Goal: Transaction & Acquisition: Obtain resource

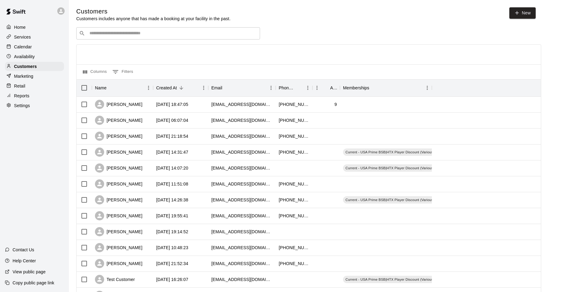
click at [295, 67] on div "Columns 0 Filters" at bounding box center [309, 71] width 464 height 15
click at [105, 37] on div "​ ​" at bounding box center [168, 33] width 184 height 12
click at [436, 26] on div "Customers Customers includes anyone that has made a booking at your facility in…" at bounding box center [324, 259] width 497 height 504
click at [24, 95] on p "Reports" at bounding box center [21, 96] width 15 height 6
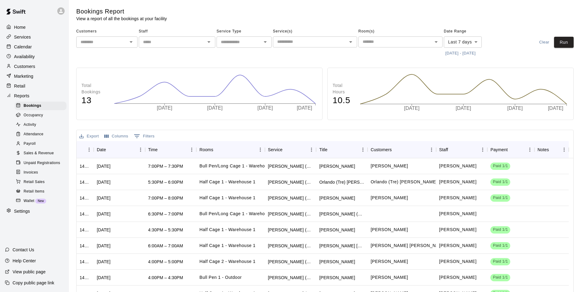
click at [463, 55] on button "[DATE] - [DATE]" at bounding box center [460, 53] width 33 height 9
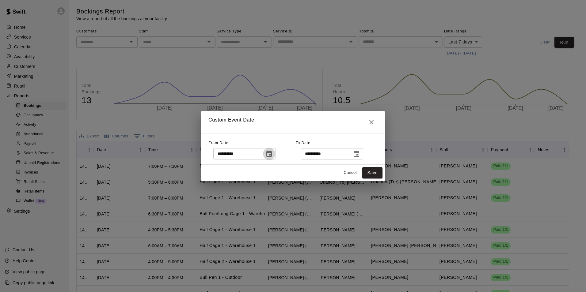
click at [272, 156] on icon "Choose date, selected date is Sep 6, 2025" at bounding box center [269, 154] width 6 height 6
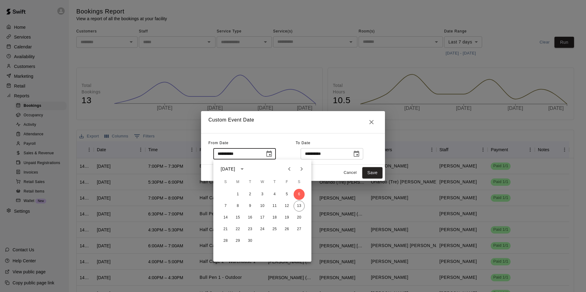
click at [247, 157] on input "**********" at bounding box center [236, 153] width 47 height 11
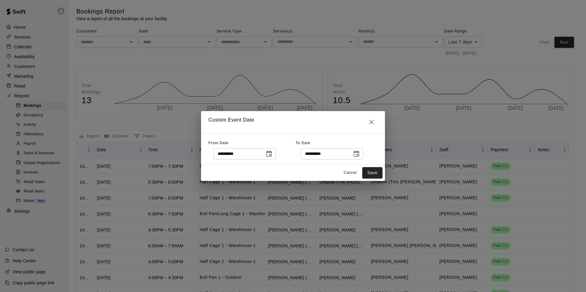
click at [222, 155] on input "**********" at bounding box center [236, 153] width 47 height 11
drag, startPoint x: 222, startPoint y: 156, endPoint x: 416, endPoint y: 138, distance: 194.4
click at [223, 156] on input "**********" at bounding box center [236, 153] width 47 height 11
type input "**********"
click at [333, 144] on div "**********" at bounding box center [337, 148] width 82 height 21
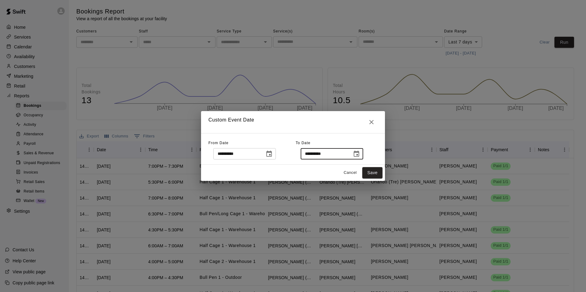
click at [330, 154] on input "**********" at bounding box center [323, 153] width 47 height 11
click at [316, 153] on input "**********" at bounding box center [323, 153] width 47 height 11
type input "**********"
click at [381, 175] on button "Save" at bounding box center [372, 172] width 20 height 11
type input "******"
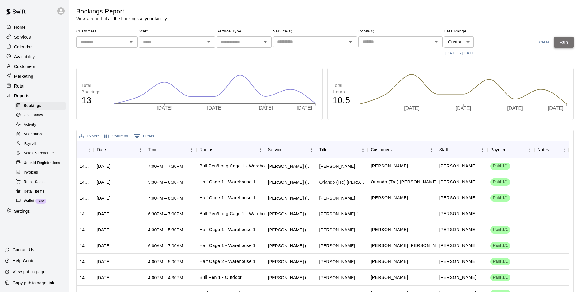
drag, startPoint x: 566, startPoint y: 44, endPoint x: 566, endPoint y: 67, distance: 23.6
click at [566, 44] on button "Run" at bounding box center [564, 42] width 20 height 11
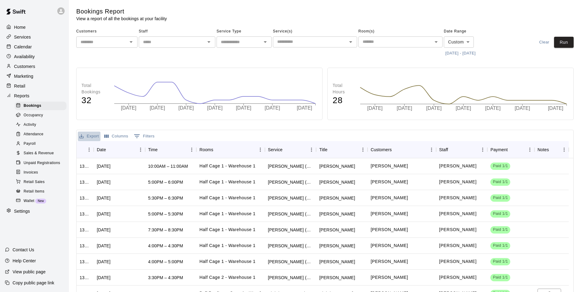
click at [93, 139] on button "Export" at bounding box center [89, 136] width 23 height 9
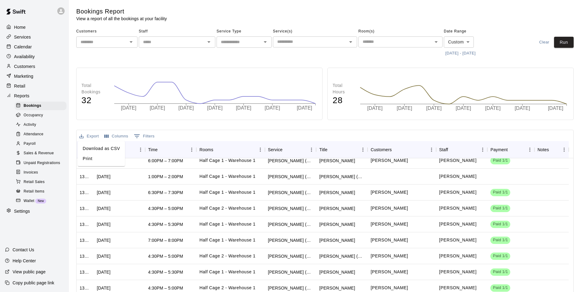
drag, startPoint x: 92, startPoint y: 149, endPoint x: 94, endPoint y: 154, distance: 5.4
click at [92, 149] on li "Download as CSV" at bounding box center [101, 149] width 47 height 10
click at [390, 54] on div "Room(s) ​" at bounding box center [400, 43] width 84 height 32
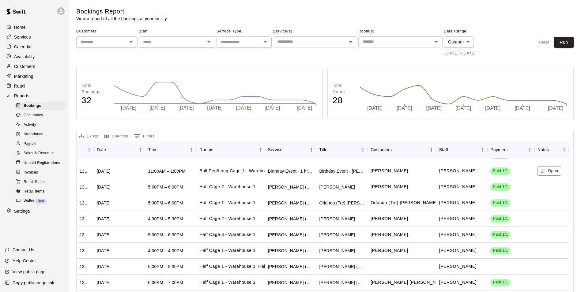
scroll to position [0, 0]
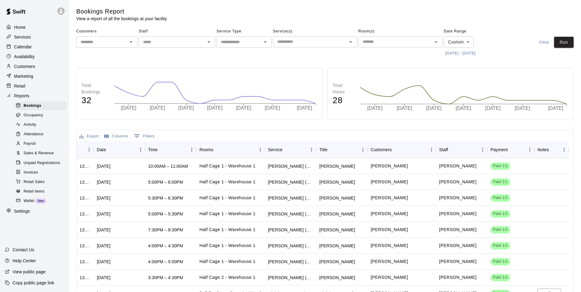
click at [115, 137] on button "Columns" at bounding box center [116, 136] width 27 height 9
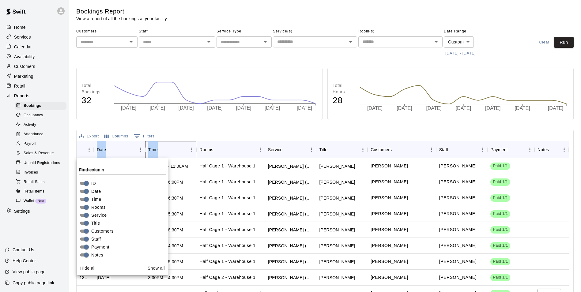
drag, startPoint x: 157, startPoint y: 148, endPoint x: 155, endPoint y: 130, distance: 17.3
click at [155, 130] on div "Export Columns 0 Filters ID Date Time Rooms Service Title Customers Staff Payme…" at bounding box center [324, 237] width 497 height 214
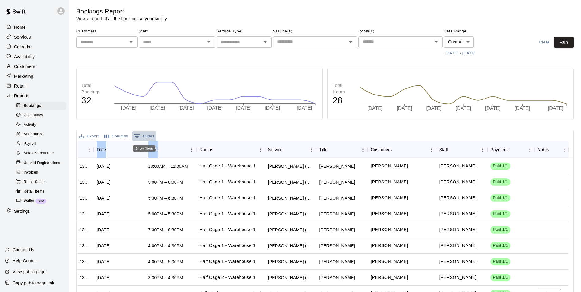
drag, startPoint x: 155, startPoint y: 130, endPoint x: 148, endPoint y: 135, distance: 8.5
click at [148, 135] on button "0 Filters" at bounding box center [144, 136] width 24 height 10
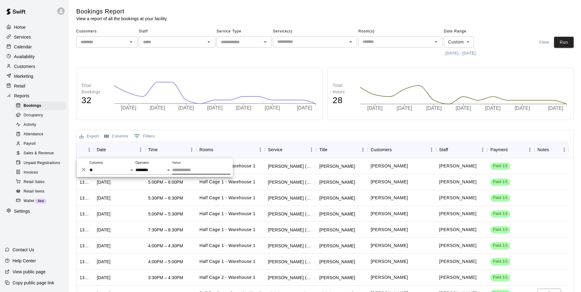
drag, startPoint x: 238, startPoint y: 133, endPoint x: 328, endPoint y: 164, distance: 96.0
click at [238, 134] on div "Export Columns 0 Filters" at bounding box center [325, 135] width 497 height 11
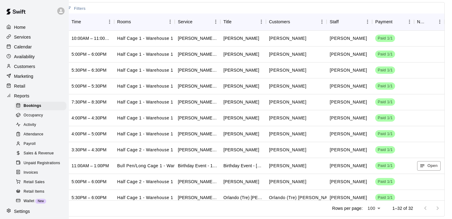
scroll to position [0, 74]
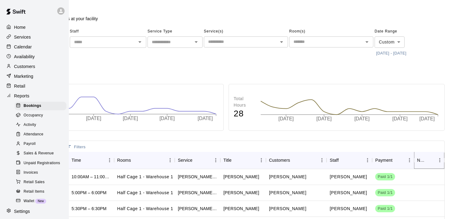
click at [437, 162] on icon "Menu" at bounding box center [440, 160] width 6 height 6
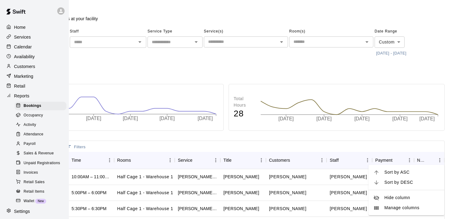
click at [420, 209] on span "Manage columns" at bounding box center [412, 208] width 55 height 6
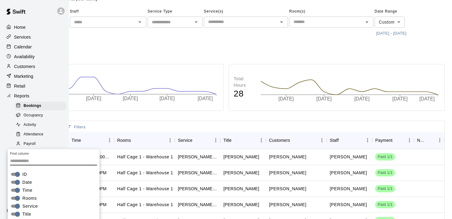
scroll to position [61, 74]
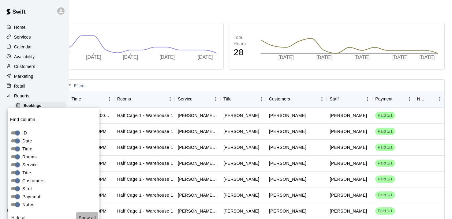
click at [85, 214] on button "Show all" at bounding box center [87, 217] width 22 height 11
click at [88, 217] on button "Show all" at bounding box center [87, 217] width 22 height 11
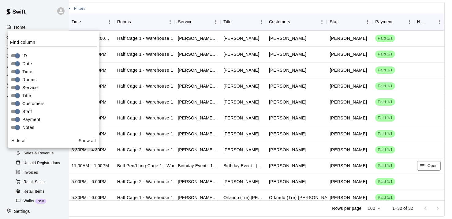
drag, startPoint x: 77, startPoint y: 138, endPoint x: 79, endPoint y: 143, distance: 5.6
click at [77, 139] on button "Show all" at bounding box center [87, 140] width 22 height 11
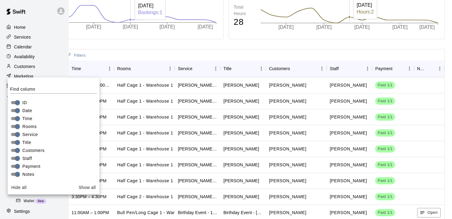
scroll to position [77, 74]
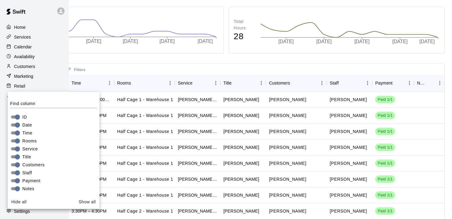
click at [344, 64] on div "Export Columns 0 Filters ID Date Time Rooms Service Title Customers Staff Payme…" at bounding box center [226, 170] width 438 height 214
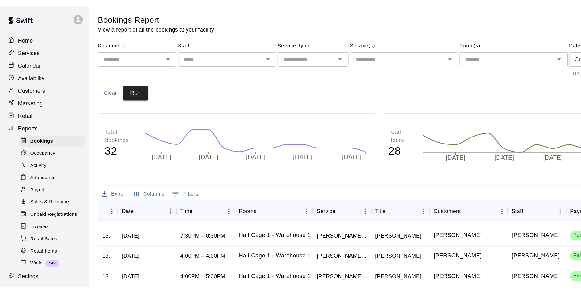
scroll to position [0, 0]
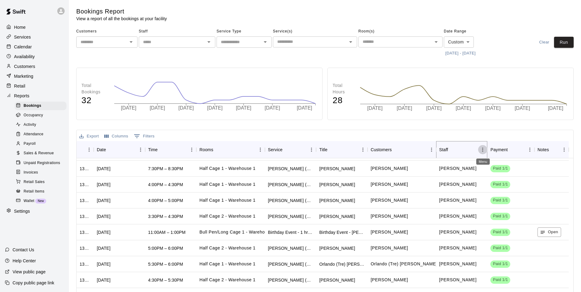
click at [483, 149] on icon "Menu" at bounding box center [482, 150] width 1 height 4
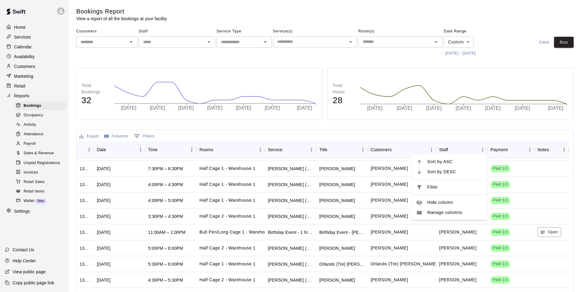
click at [436, 160] on span "Sort by ASC" at bounding box center [454, 162] width 55 height 6
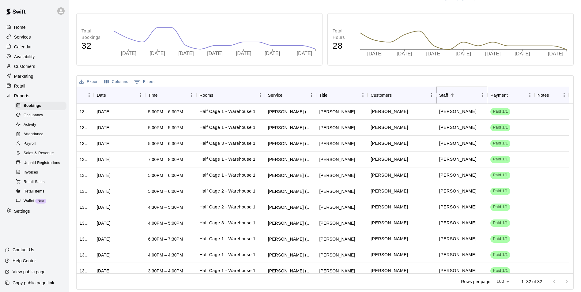
scroll to position [306, 0]
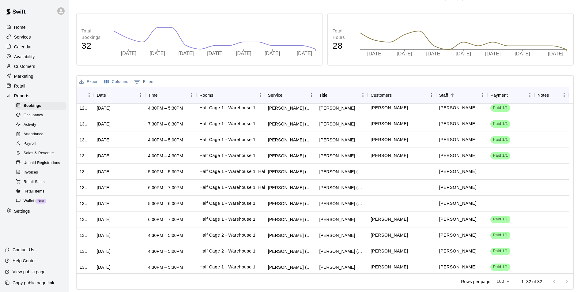
click at [459, 291] on main "Bookings Report View a report of all the bookings at your facility Customers ​ …" at bounding box center [325, 118] width 512 height 347
click at [114, 292] on html "Home Services Calendar Availability Customers Marketing Retail Reports Bookings…" at bounding box center [290, 118] width 581 height 347
click at [109, 292] on html "Home Services Calendar Availability Customers Marketing Retail Reports Bookings…" at bounding box center [290, 118] width 581 height 347
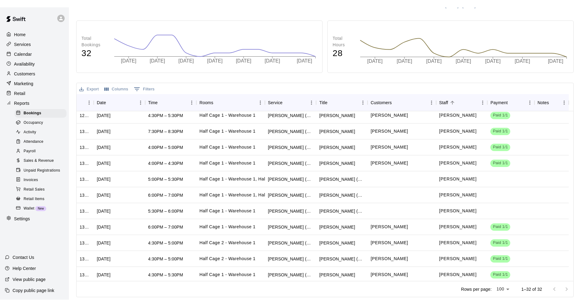
scroll to position [40, 0]
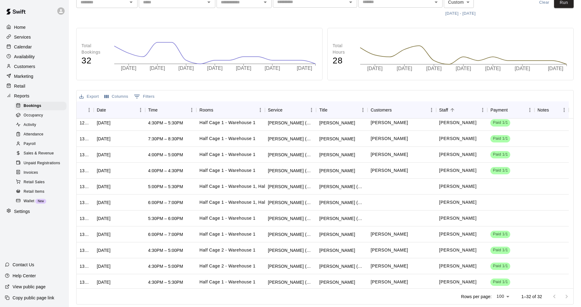
drag, startPoint x: 119, startPoint y: 291, endPoint x: 156, endPoint y: 294, distance: 36.8
click at [156, 292] on div "Rows per page: 100 *** 1–32 of 32" at bounding box center [325, 296] width 497 height 16
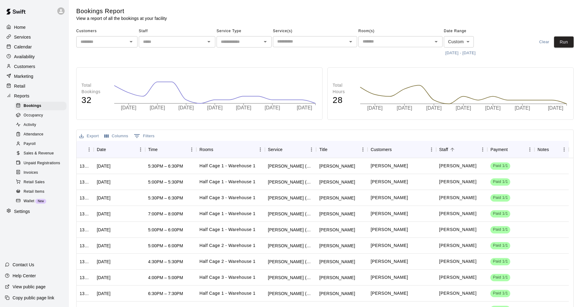
scroll to position [0, 0]
click at [291, 168] on div "[PERSON_NAME] (60 min)" at bounding box center [290, 166] width 45 height 6
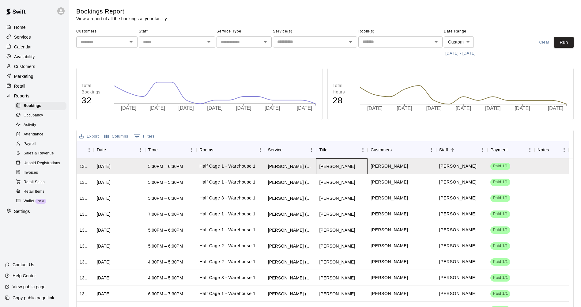
click at [358, 166] on div "[PERSON_NAME]" at bounding box center [341, 166] width 51 height 16
click at [418, 161] on div "[PERSON_NAME]" at bounding box center [402, 166] width 69 height 16
click at [507, 166] on span "Paid 1/1" at bounding box center [500, 166] width 20 height 6
drag, startPoint x: 508, startPoint y: 166, endPoint x: 524, endPoint y: 171, distance: 17.5
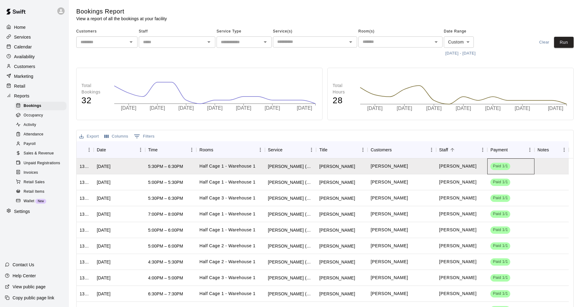
click at [508, 167] on span "Paid 1/1" at bounding box center [500, 166] width 20 height 6
click at [541, 168] on div at bounding box center [551, 166] width 34 height 16
click at [511, 173] on div "Paid 1/1" at bounding box center [510, 166] width 47 height 16
drag, startPoint x: 511, startPoint y: 173, endPoint x: 451, endPoint y: 166, distance: 60.8
click at [451, 166] on p "[PERSON_NAME]" at bounding box center [457, 166] width 37 height 6
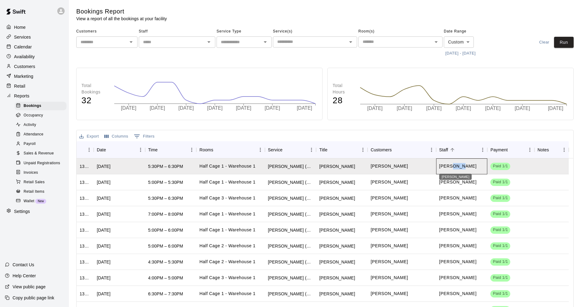
click at [451, 166] on p "[PERSON_NAME]" at bounding box center [457, 166] width 37 height 6
click at [451, 167] on p "[PERSON_NAME]" at bounding box center [457, 166] width 37 height 6
click at [474, 170] on div "[PERSON_NAME]" at bounding box center [461, 166] width 51 height 16
click at [507, 172] on div "Paid 1/1" at bounding box center [510, 166] width 47 height 16
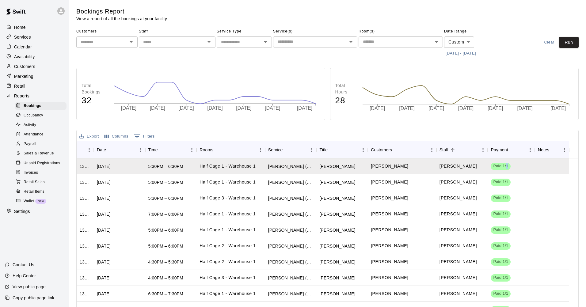
click at [470, 41] on body "Home Services Calendar Availability Customers Marketing Retail Reports Bookings…" at bounding box center [293, 173] width 586 height 347
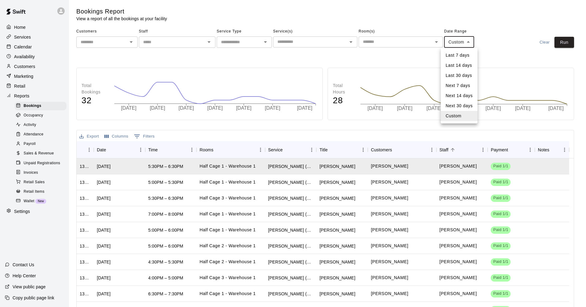
click at [542, 57] on div at bounding box center [293, 153] width 586 height 307
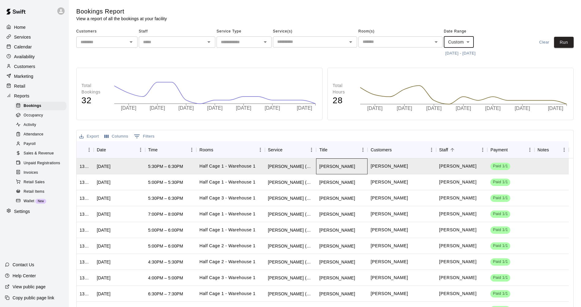
click at [326, 164] on div "[PERSON_NAME]" at bounding box center [337, 166] width 36 height 6
click at [326, 163] on div "[PERSON_NAME]" at bounding box center [337, 166] width 36 height 6
click at [499, 168] on span "Paid 1/1" at bounding box center [500, 166] width 20 height 6
click at [500, 166] on span "Paid 1/1" at bounding box center [500, 166] width 20 height 6
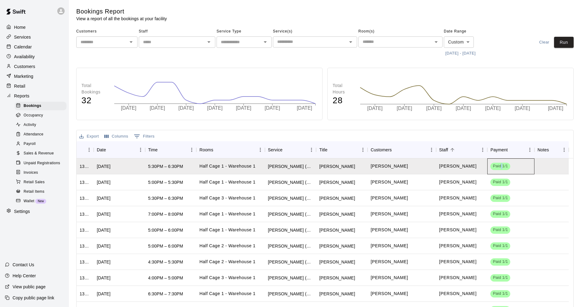
drag, startPoint x: 500, startPoint y: 166, endPoint x: 258, endPoint y: 220, distance: 247.9
click at [500, 166] on span "Paid 1/1" at bounding box center [500, 166] width 20 height 6
click at [257, 167] on div "Half Cage 1 - Warehouse 1" at bounding box center [230, 166] width 69 height 16
drag, startPoint x: 303, startPoint y: 165, endPoint x: 332, endPoint y: 163, distance: 28.9
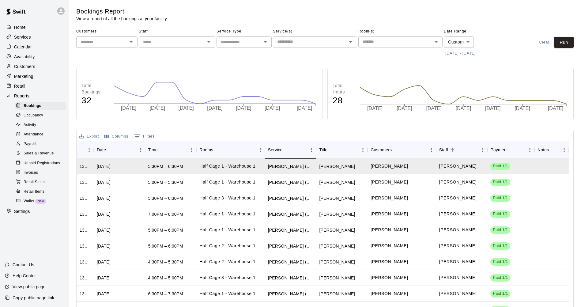
click at [304, 166] on div "[PERSON_NAME] (60 min)" at bounding box center [290, 166] width 51 height 16
drag, startPoint x: 332, startPoint y: 163, endPoint x: 361, endPoint y: 166, distance: 29.0
click at [361, 166] on div "[PERSON_NAME]" at bounding box center [341, 166] width 51 height 16
click at [39, 157] on span "Sales & Revenue" at bounding box center [39, 153] width 30 height 6
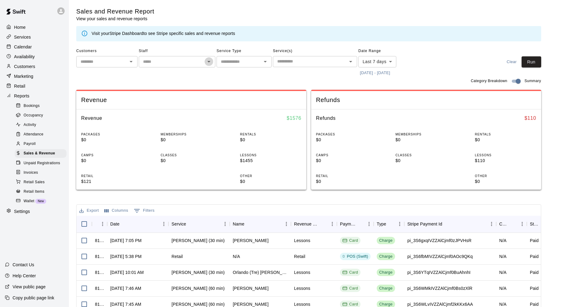
click at [213, 61] on button "Open" at bounding box center [209, 61] width 9 height 9
click at [389, 73] on button "[DATE] - [DATE]" at bounding box center [374, 72] width 33 height 9
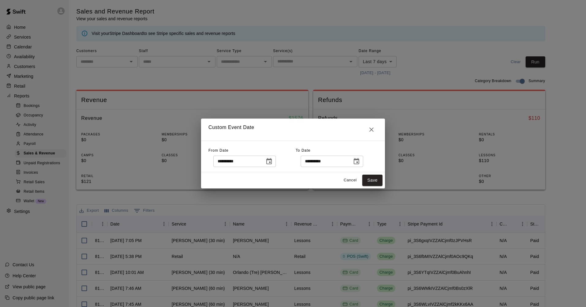
click at [272, 161] on icon "Choose date, selected date is Sep 6, 2025" at bounding box center [269, 161] width 6 height 6
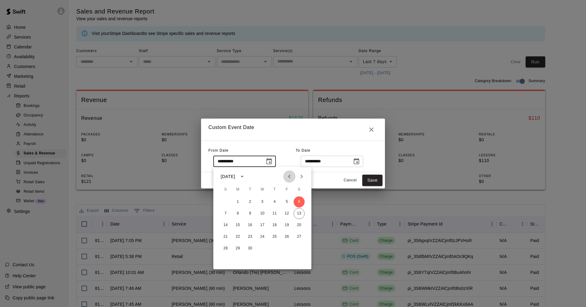
click at [290, 175] on icon "Previous month" at bounding box center [288, 176] width 7 height 7
click at [238, 245] on button "25" at bounding box center [237, 248] width 11 height 11
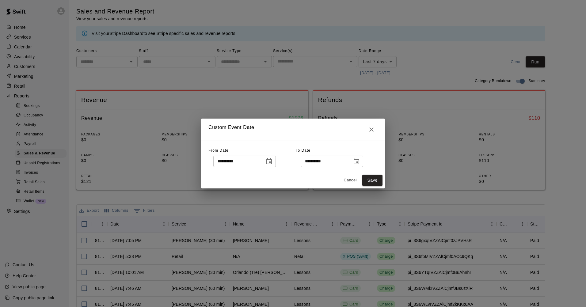
type input "**********"
drag, startPoint x: 358, startPoint y: 157, endPoint x: 360, endPoint y: 161, distance: 3.9
click at [359, 158] on button "Choose date, selected date is Sep 13, 2025" at bounding box center [356, 161] width 12 height 12
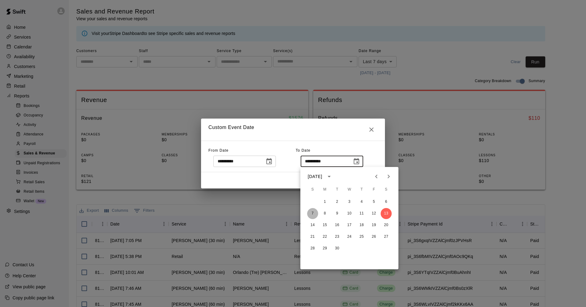
click at [312, 215] on button "7" at bounding box center [312, 213] width 11 height 11
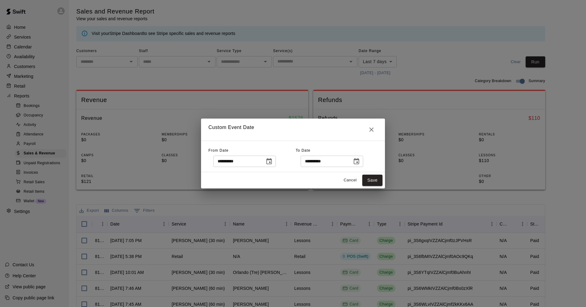
type input "**********"
click at [373, 180] on button "Save" at bounding box center [372, 180] width 20 height 11
type input "******"
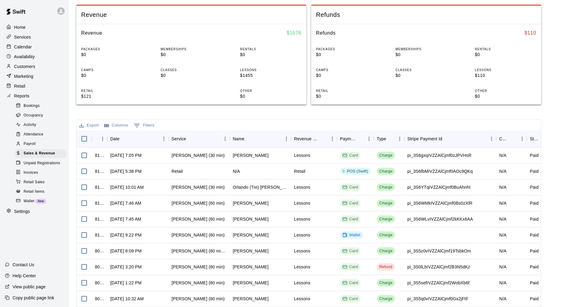
scroll to position [85, 0]
click at [106, 124] on icon "Select columns" at bounding box center [106, 124] width 4 height 3
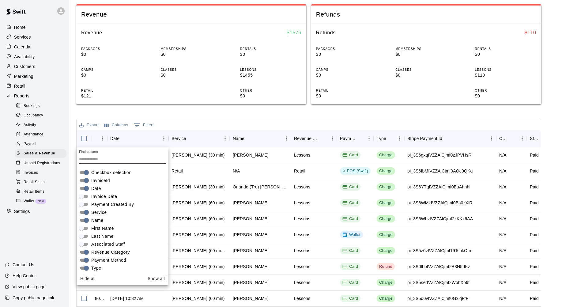
click at [150, 278] on button "Show all" at bounding box center [156, 278] width 22 height 11
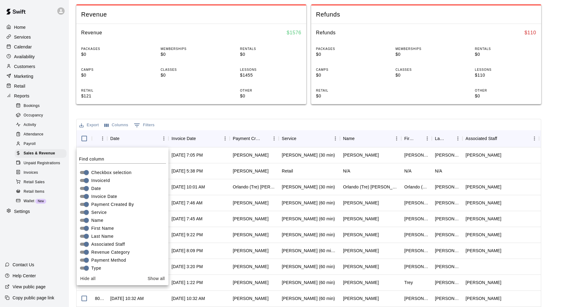
click at [477, 122] on div "Export Columns 0 Filters" at bounding box center [309, 124] width 464 height 11
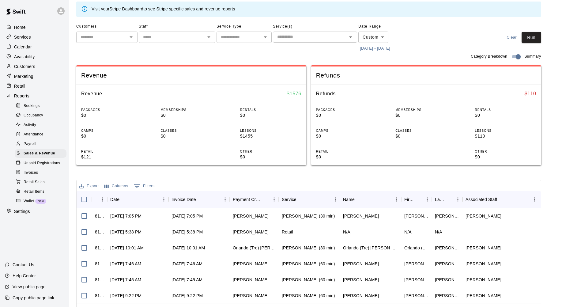
scroll to position [0, 0]
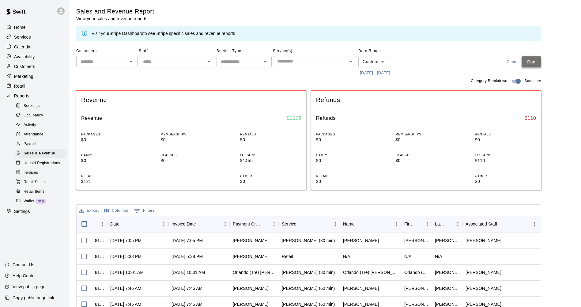
click at [540, 61] on button "Run" at bounding box center [532, 61] width 20 height 11
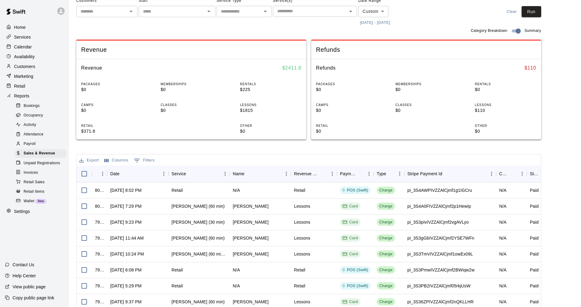
scroll to position [114, 0]
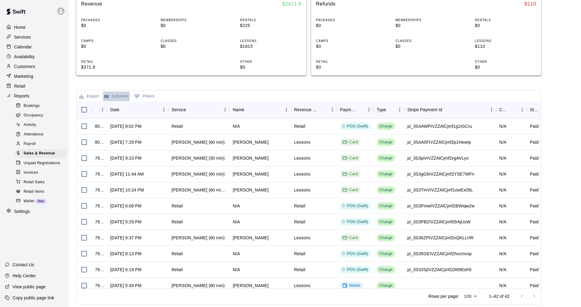
click at [115, 96] on button "Columns" at bounding box center [116, 96] width 27 height 9
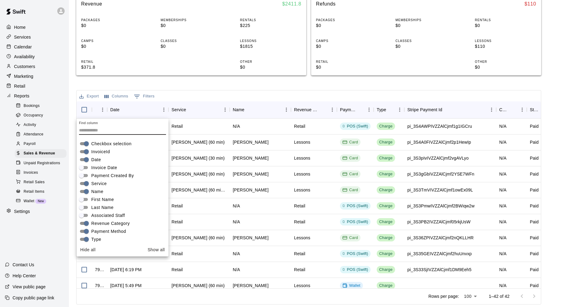
click at [155, 247] on button "Show all" at bounding box center [156, 249] width 22 height 11
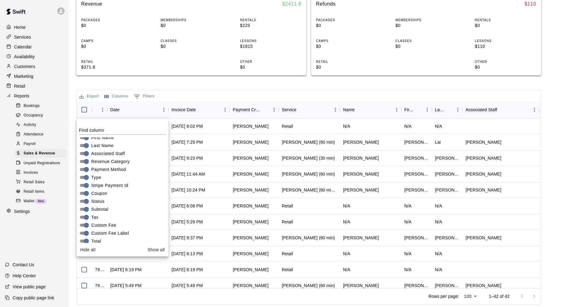
scroll to position [82, 0]
drag, startPoint x: 202, startPoint y: 91, endPoint x: 262, endPoint y: 93, distance: 60.7
click at [202, 93] on div "Export Columns 0 Filters" at bounding box center [309, 95] width 464 height 11
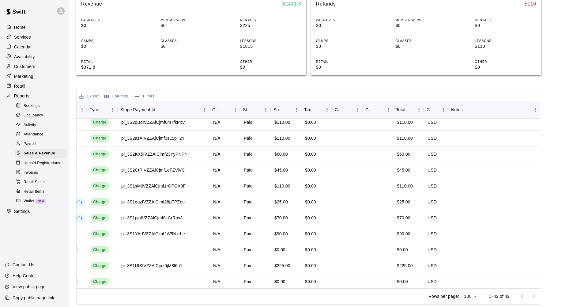
scroll to position [259, 0]
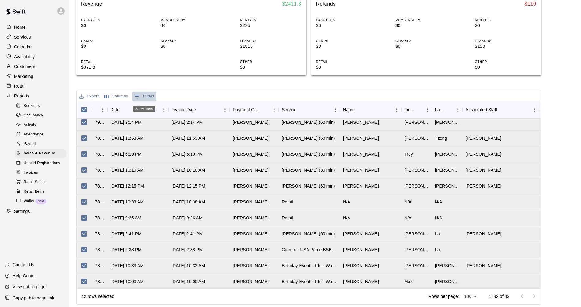
click at [139, 96] on icon "Show filters" at bounding box center [136, 96] width 7 height 7
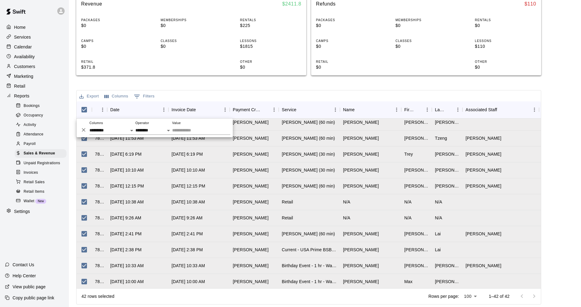
drag, startPoint x: 218, startPoint y: 83, endPoint x: 221, endPoint y: 93, distance: 10.1
click at [218, 84] on div "Sales and Revenue Report View your sales and revenue reports Visit your Stripe …" at bounding box center [308, 98] width 465 height 411
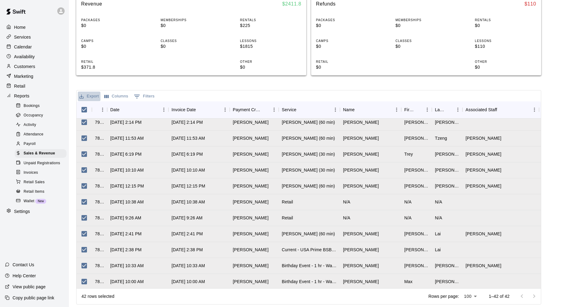
click at [86, 98] on button "Export" at bounding box center [89, 96] width 23 height 9
click at [105, 106] on li "Download as CSV" at bounding box center [101, 109] width 47 height 10
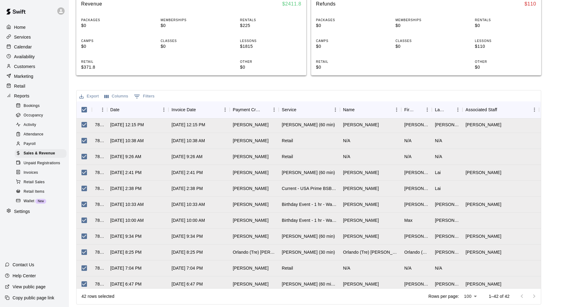
scroll to position [504, 0]
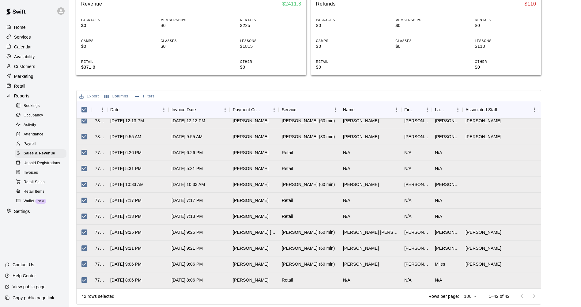
click at [371, 96] on div "Export Columns 0 Filters" at bounding box center [309, 95] width 464 height 11
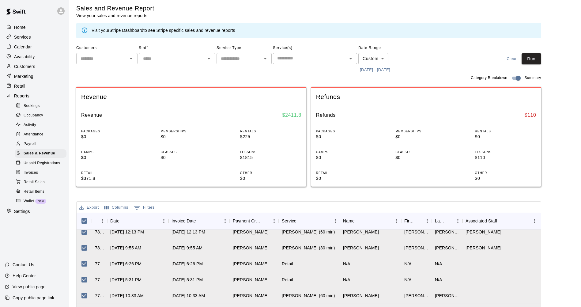
scroll to position [0, 0]
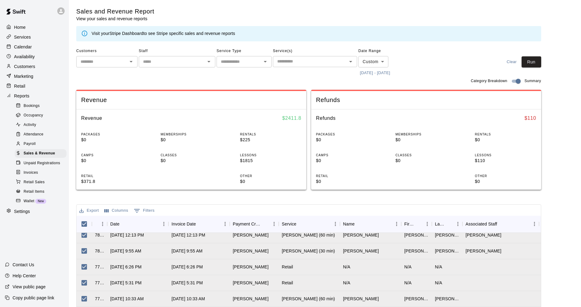
click at [36, 107] on span "Bookings" at bounding box center [32, 106] width 16 height 6
